Goal: Information Seeking & Learning: Learn about a topic

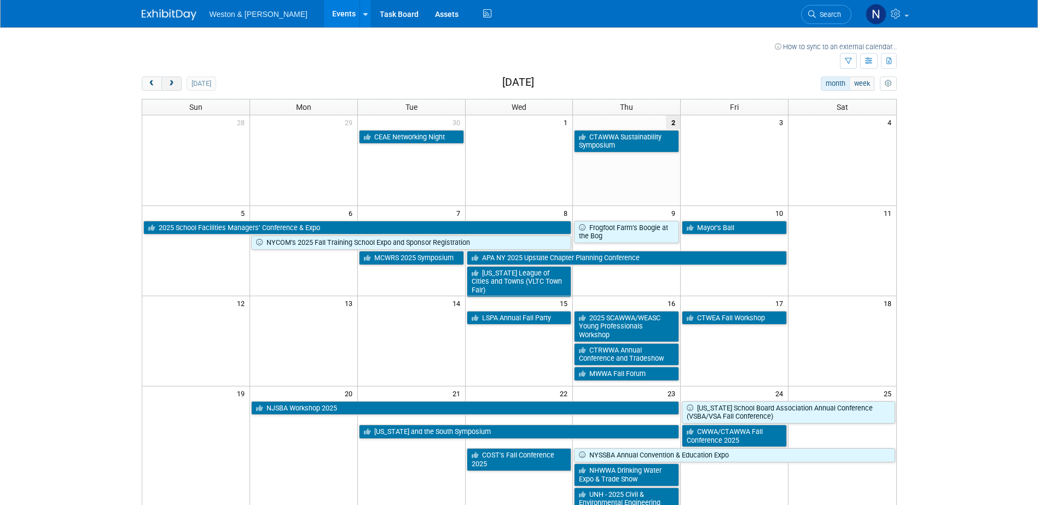
click at [172, 83] on span "next" at bounding box center [171, 83] width 8 height 7
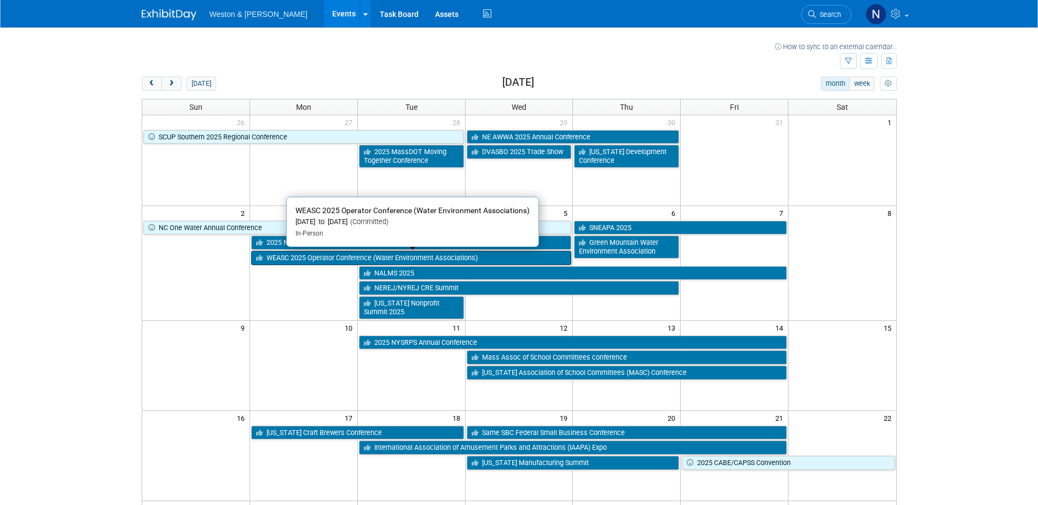
click at [281, 259] on link "WEASC 2025 Operator Conference (Water Environment Associations)" at bounding box center [411, 258] width 321 height 14
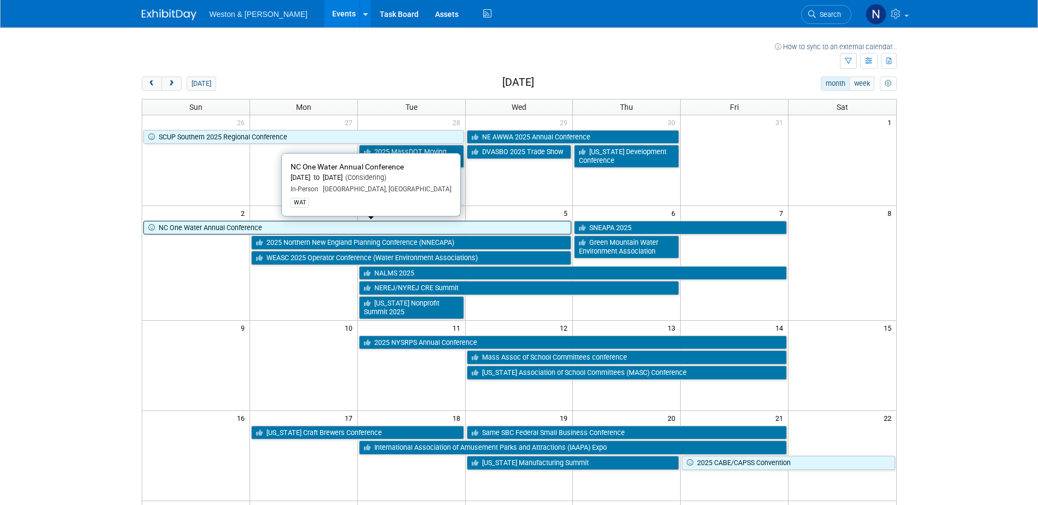
click at [217, 228] on link "NC One Water Annual Conference" at bounding box center [357, 228] width 428 height 14
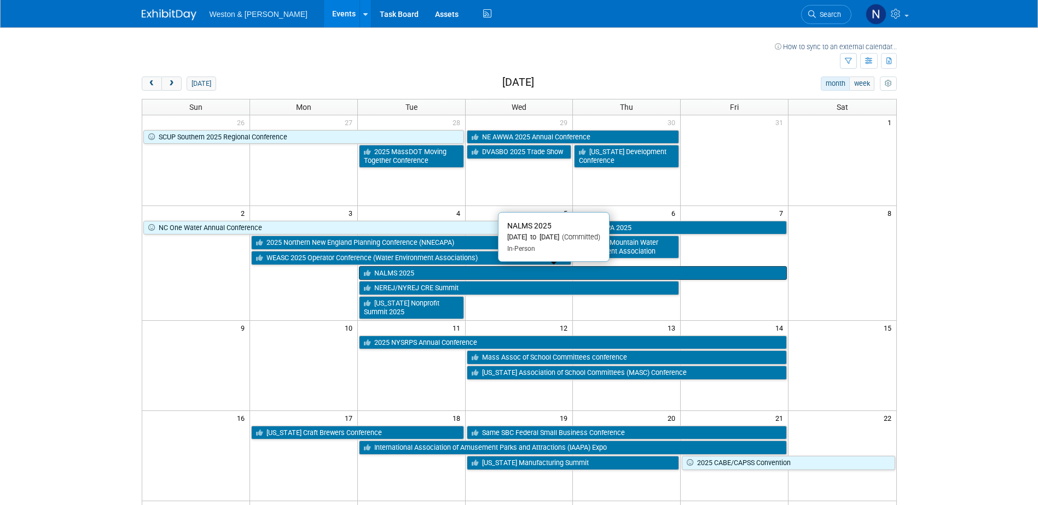
click at [386, 271] on link "NALMS 2025" at bounding box center [573, 273] width 428 height 14
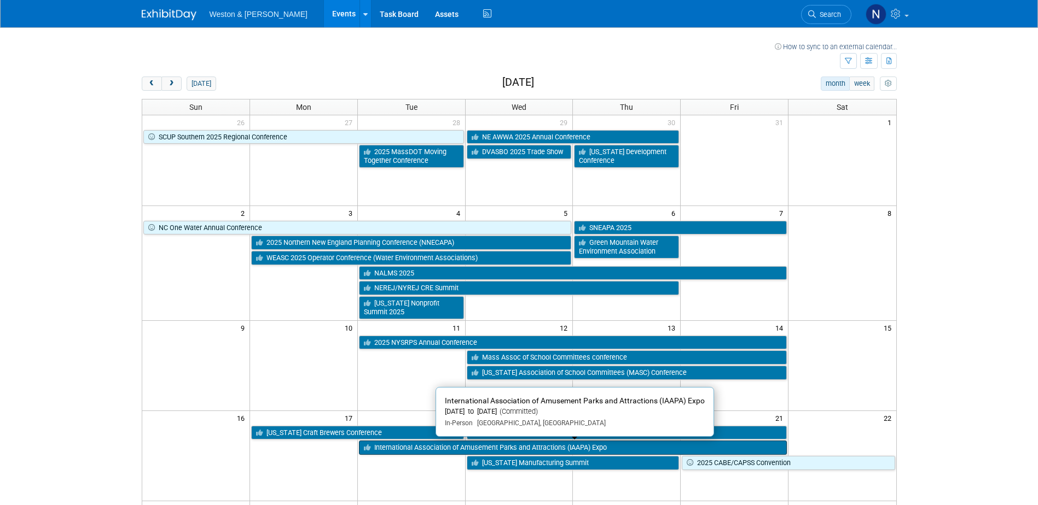
click at [408, 448] on link "International Association of Amusement Parks and Attractions (IAAPA) Expo" at bounding box center [573, 448] width 428 height 14
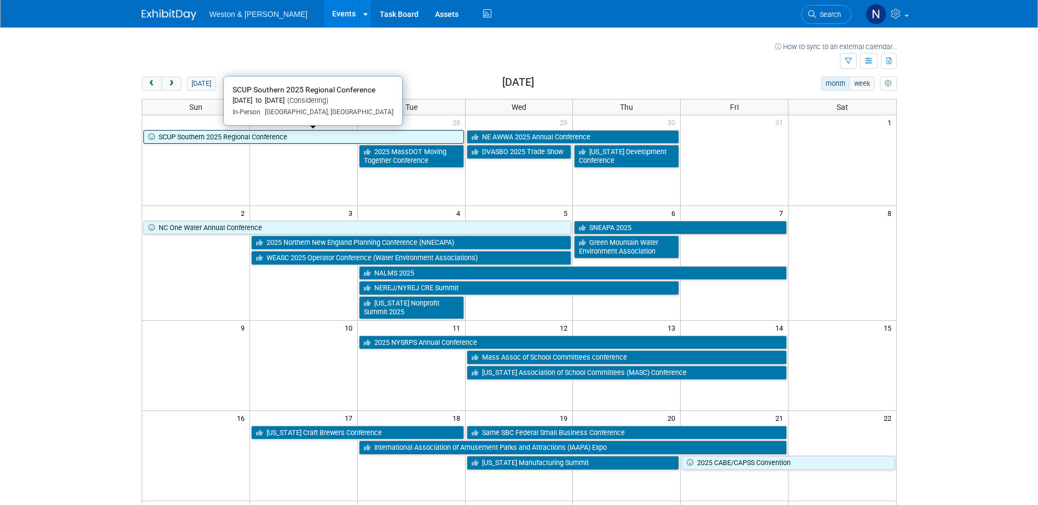
click at [289, 137] on link "SCUP Southern 2025 Regional Conference" at bounding box center [303, 137] width 321 height 14
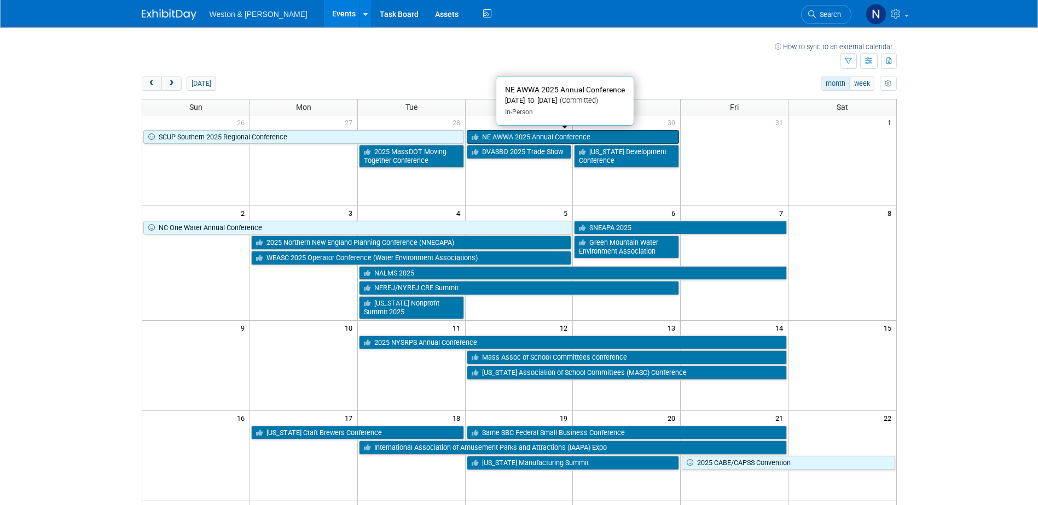
click at [503, 132] on link "NE AWWA 2025 Annual Conference" at bounding box center [573, 137] width 213 height 14
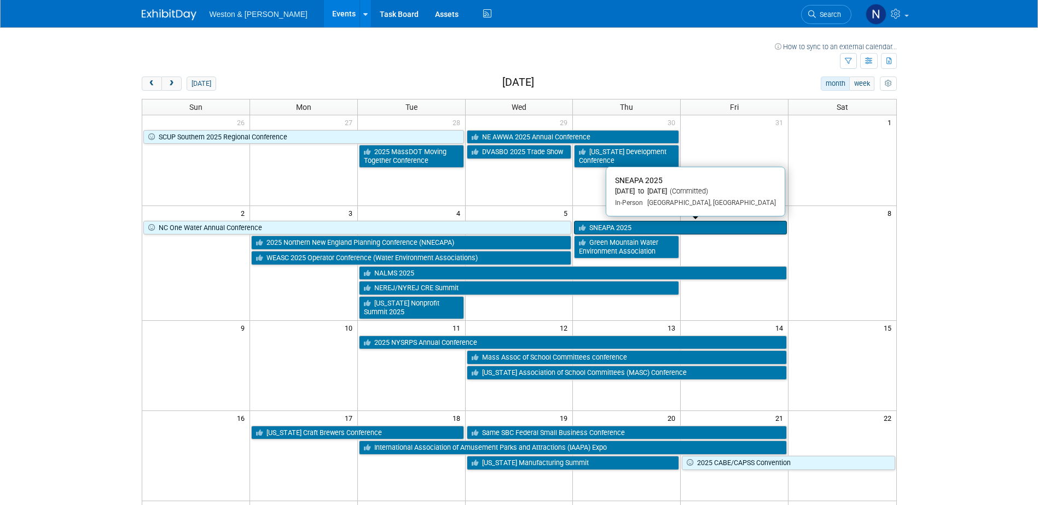
click at [617, 224] on link "SNEAPA 2025" at bounding box center [680, 228] width 213 height 14
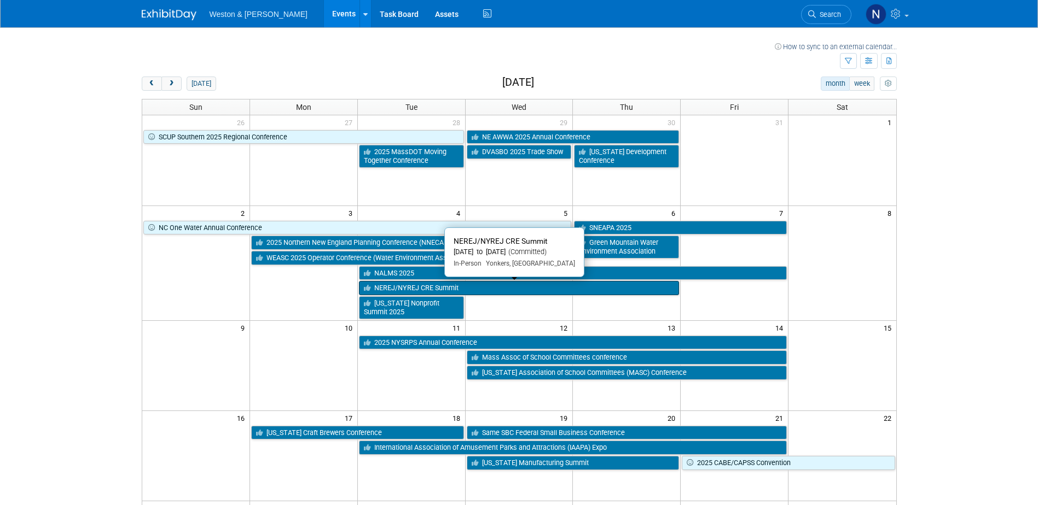
click at [533, 290] on link "NEREJ/NYREJ CRE Summit" at bounding box center [519, 288] width 321 height 14
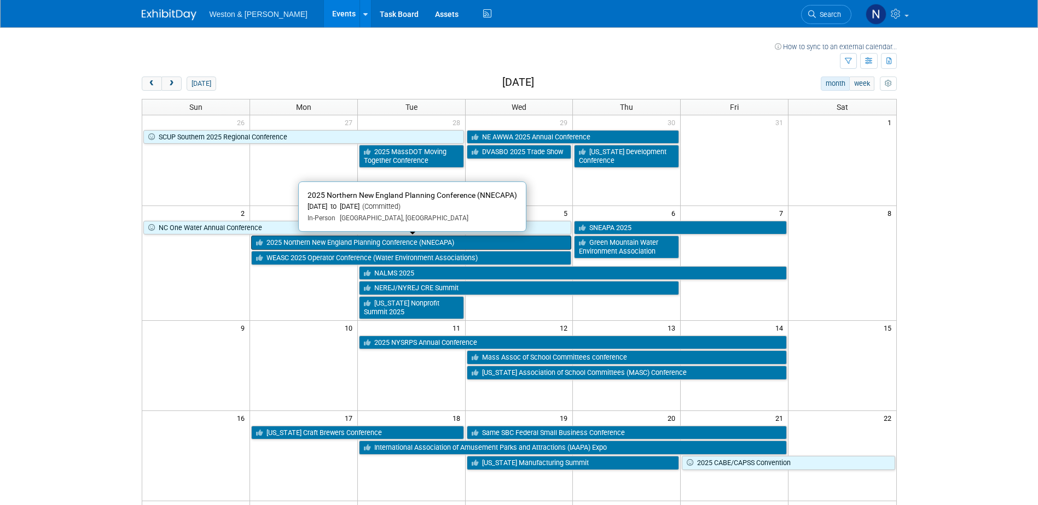
click at [444, 240] on link "2025 Northern New England Planning Conference (NNECAPA)" at bounding box center [411, 243] width 321 height 14
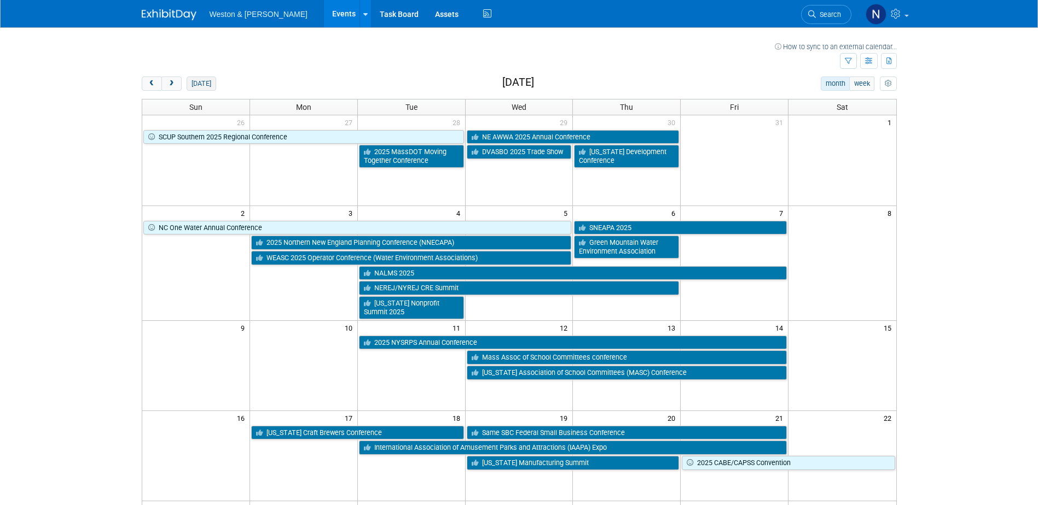
click at [197, 80] on button "today" at bounding box center [201, 84] width 29 height 14
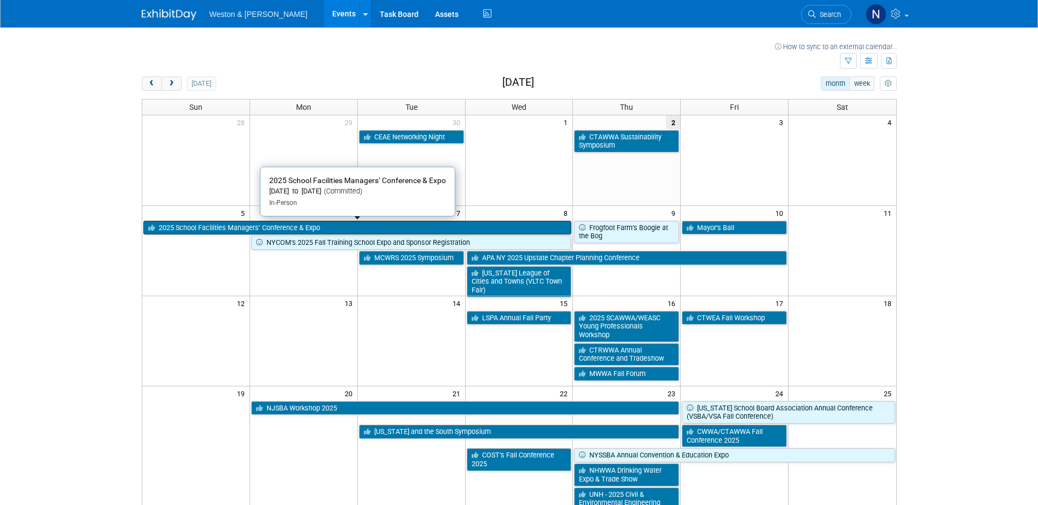
click at [220, 226] on link "2025 School Facilities Managers’ Conference & Expo" at bounding box center [357, 228] width 428 height 14
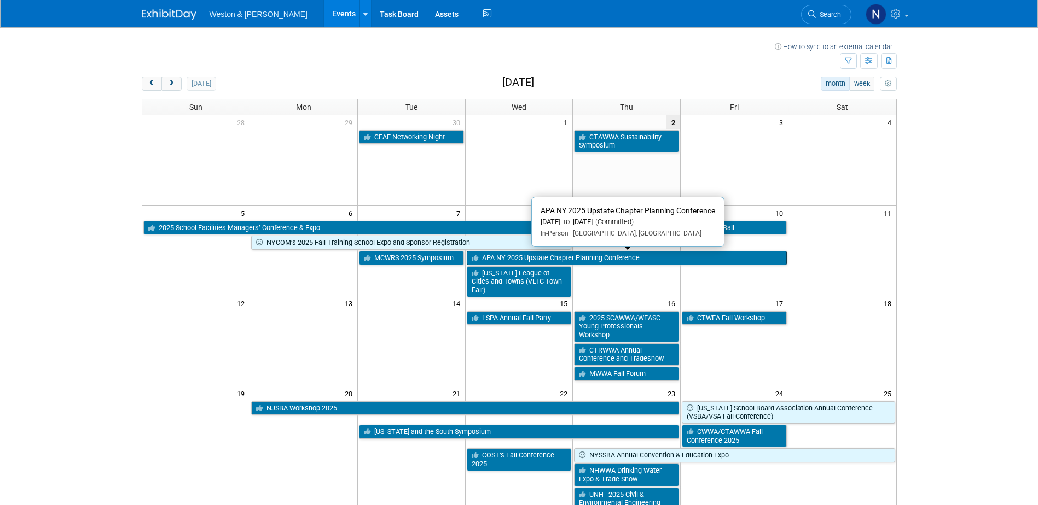
click at [528, 259] on link "APA NY 2025 Upstate Chapter Planning Conference" at bounding box center [627, 258] width 321 height 14
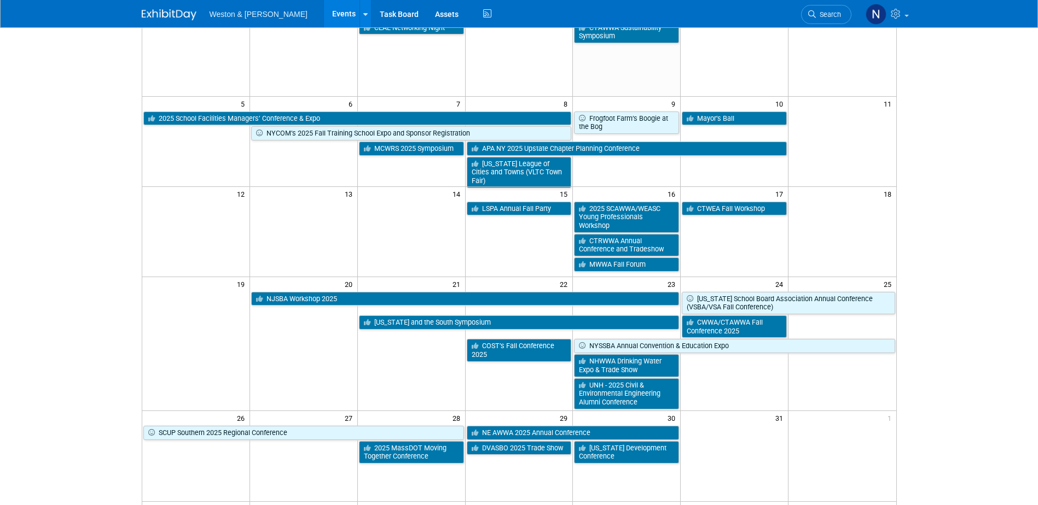
scroll to position [164, 0]
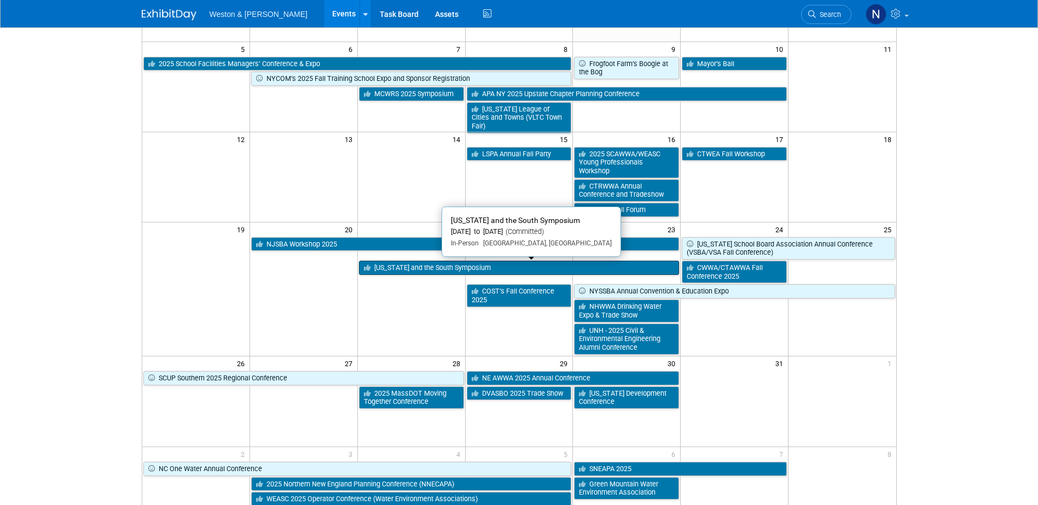
click at [393, 268] on link "Texas and the South Symposium" at bounding box center [519, 268] width 321 height 14
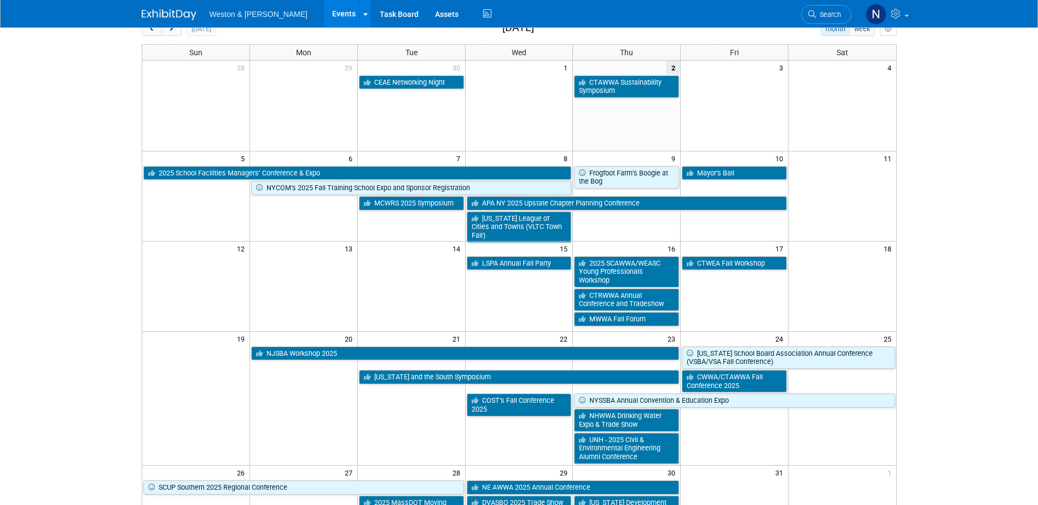
scroll to position [0, 0]
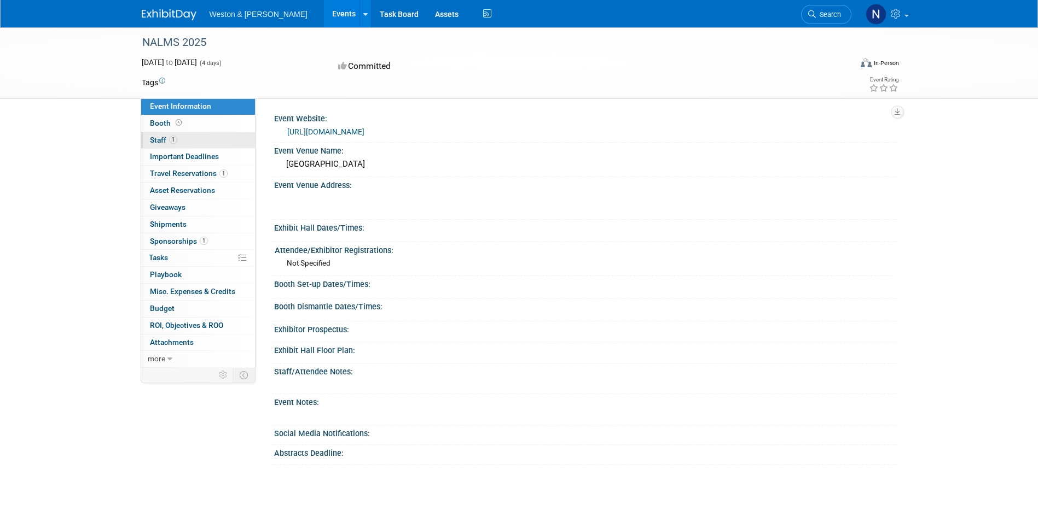
click at [250, 143] on link "1 Staff 1" at bounding box center [198, 140] width 114 height 16
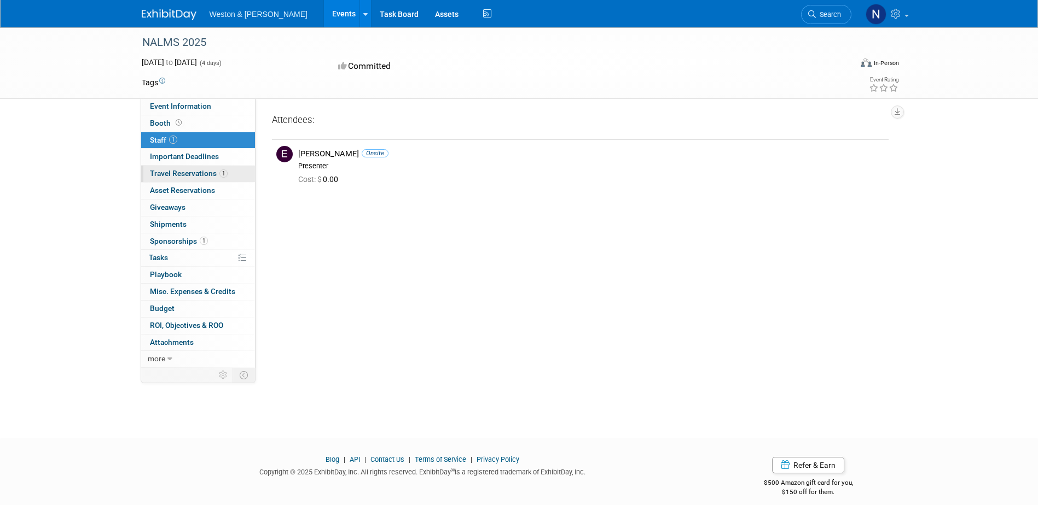
click at [243, 174] on link "1 Travel Reservations 1" at bounding box center [198, 174] width 114 height 16
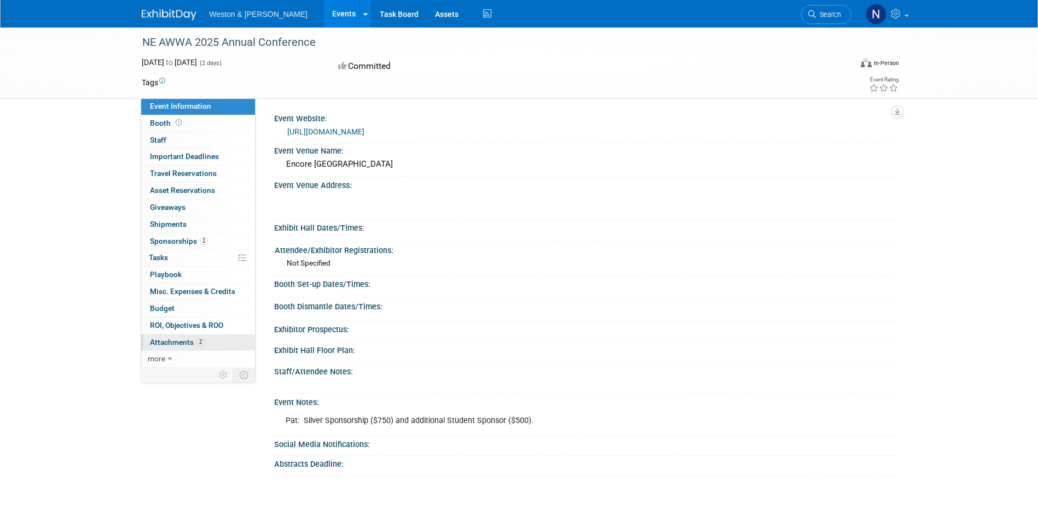
click at [246, 341] on link "2 Attachments 2" at bounding box center [198, 343] width 114 height 16
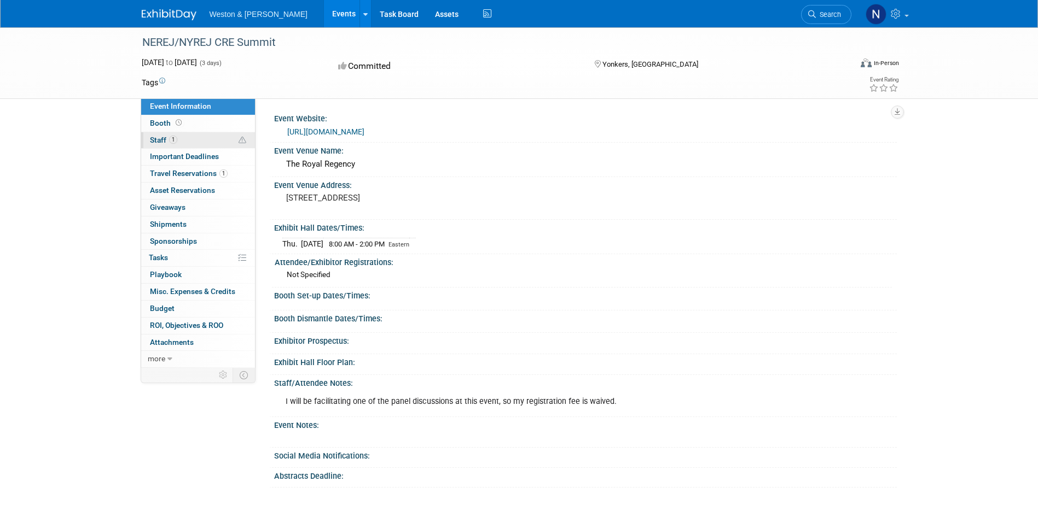
click at [202, 141] on link "1 Staff 1" at bounding box center [198, 140] width 114 height 16
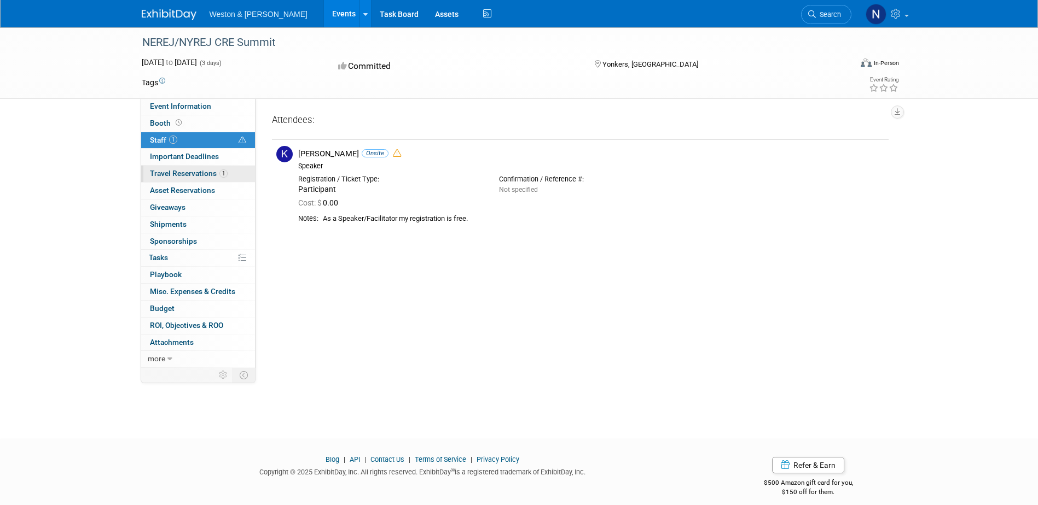
click at [231, 174] on link "1 Travel Reservations 1" at bounding box center [198, 174] width 114 height 16
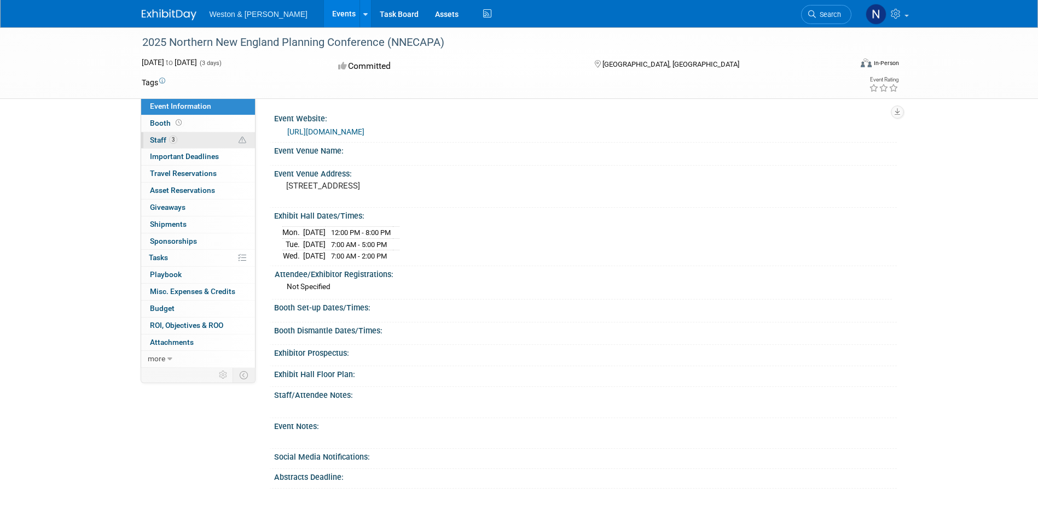
click at [207, 132] on link "3 Staff 3" at bounding box center [198, 140] width 114 height 16
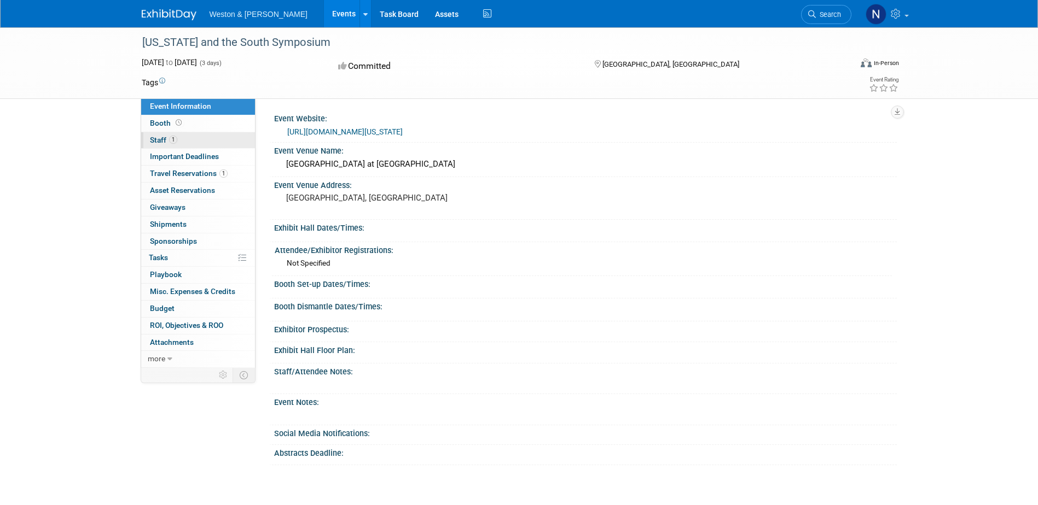
click at [236, 135] on link "1 Staff 1" at bounding box center [198, 140] width 114 height 16
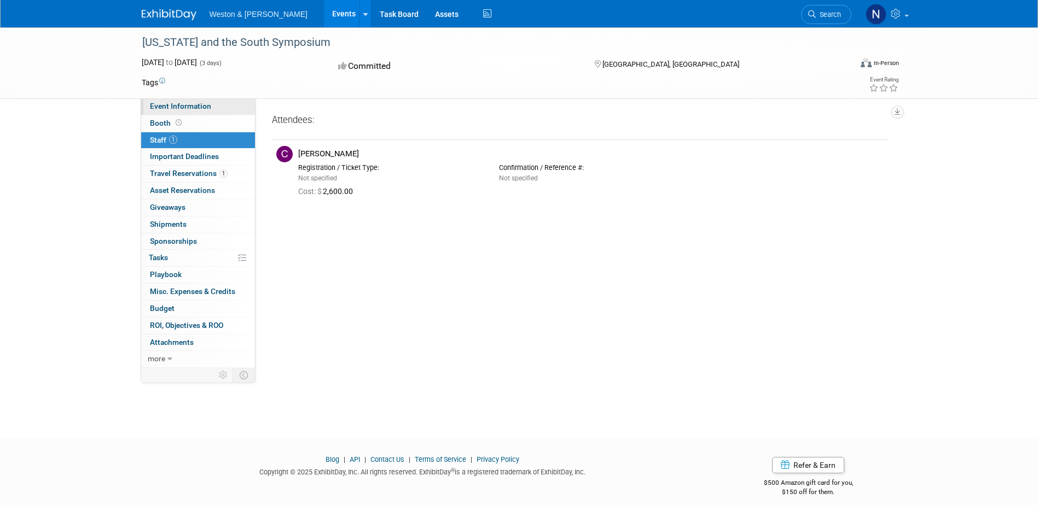
click at [235, 109] on link "Event Information" at bounding box center [198, 106] width 114 height 16
